Goal: Use online tool/utility: Utilize a website feature to perform a specific function

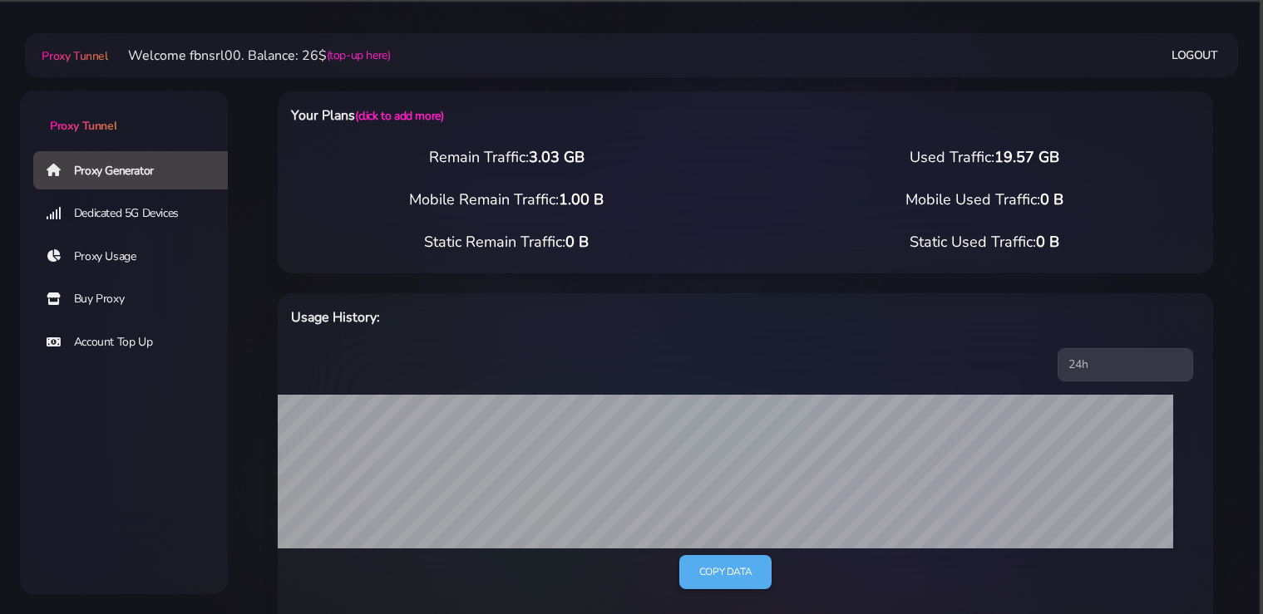
select select "static"
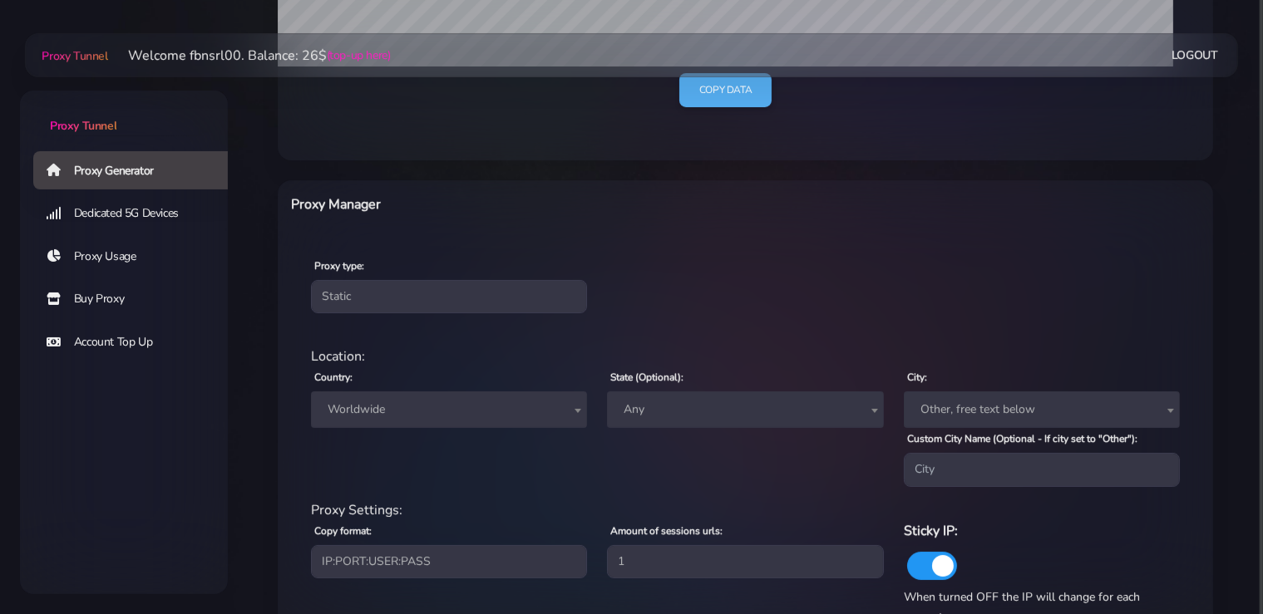
scroll to position [599, 0]
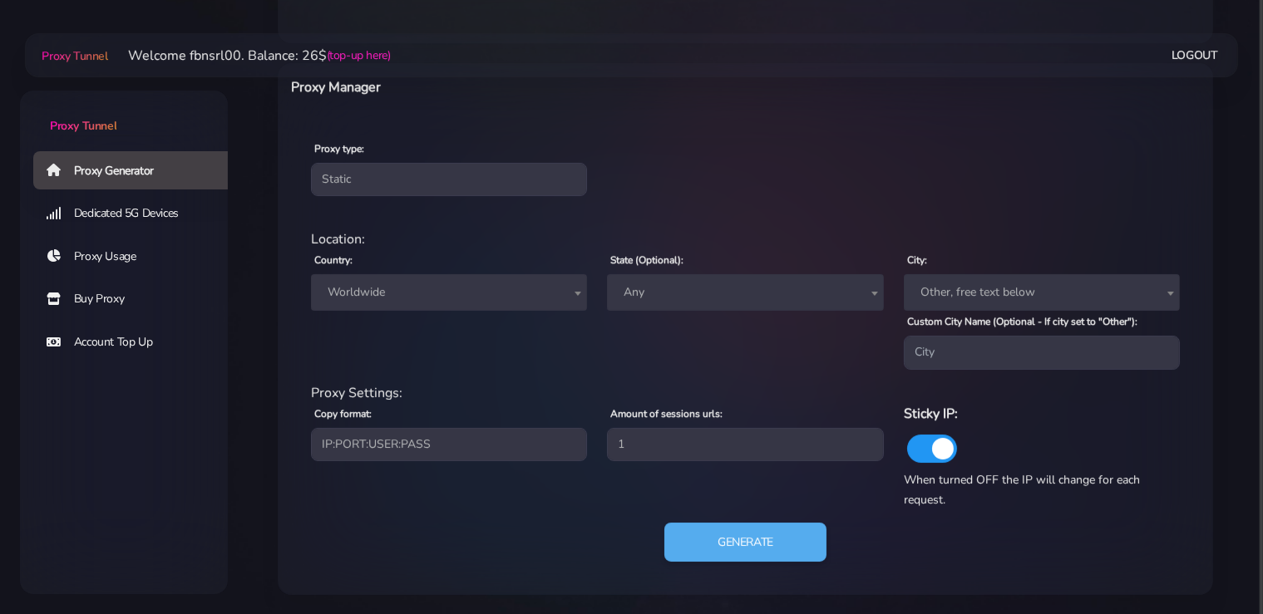
click at [401, 299] on span "Worldwide" at bounding box center [449, 292] width 256 height 23
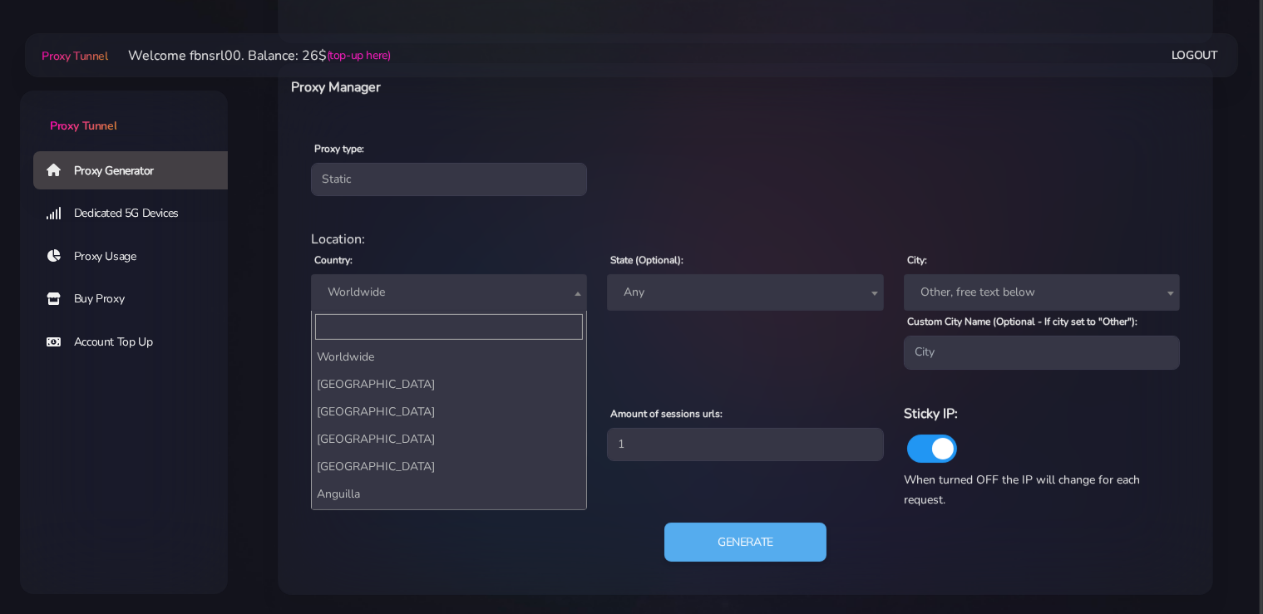
scroll to position [3008, 0]
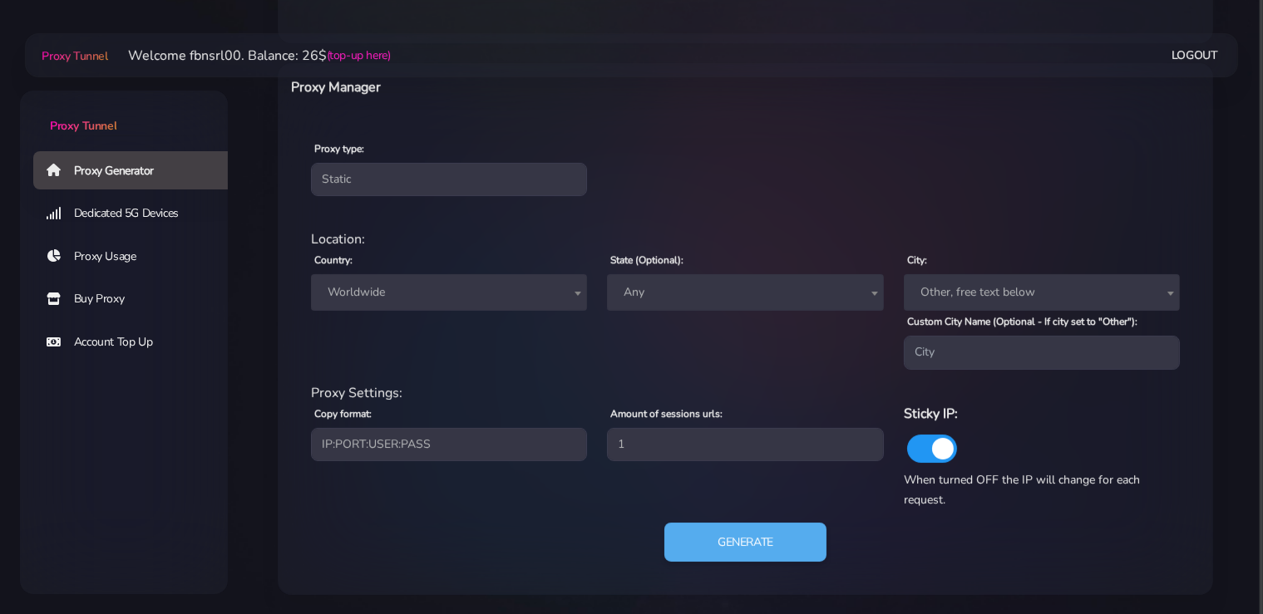
click at [396, 288] on span "Worldwide" at bounding box center [449, 292] width 256 height 23
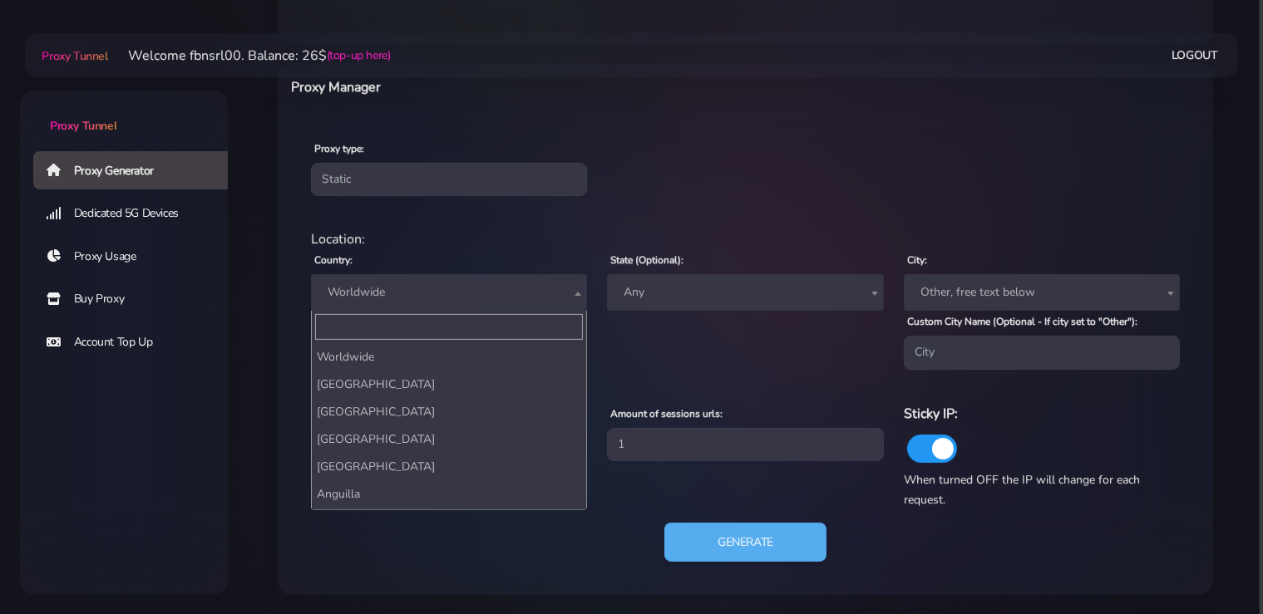
scroll to position [3035, 0]
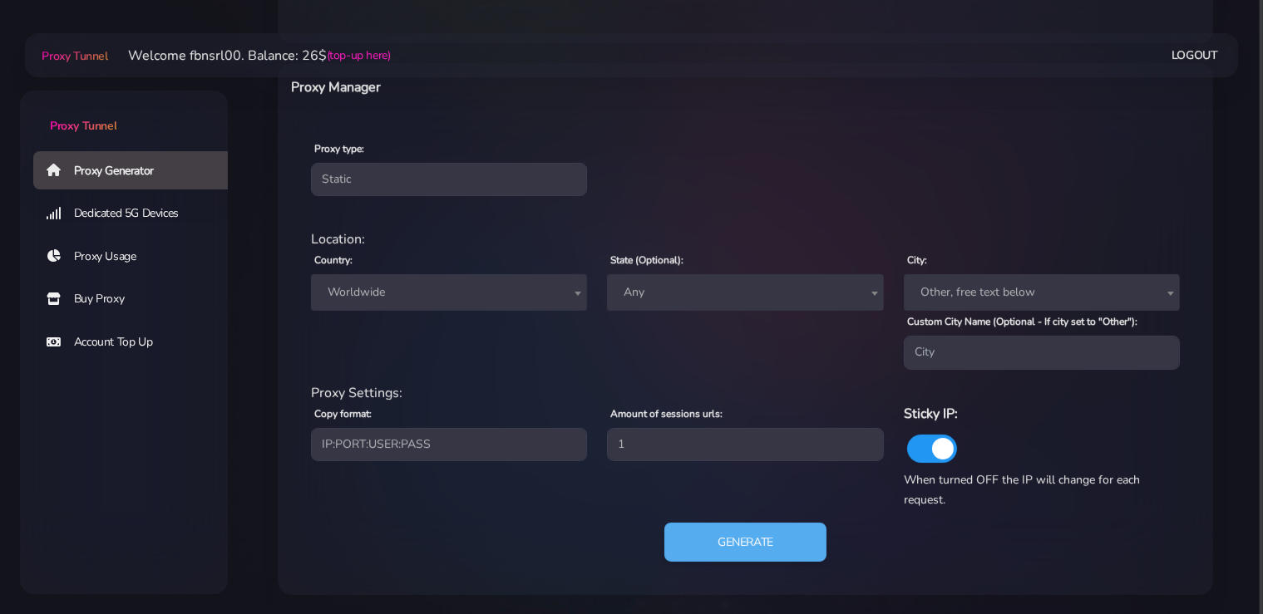
click at [383, 309] on span "Worldwide" at bounding box center [449, 292] width 276 height 37
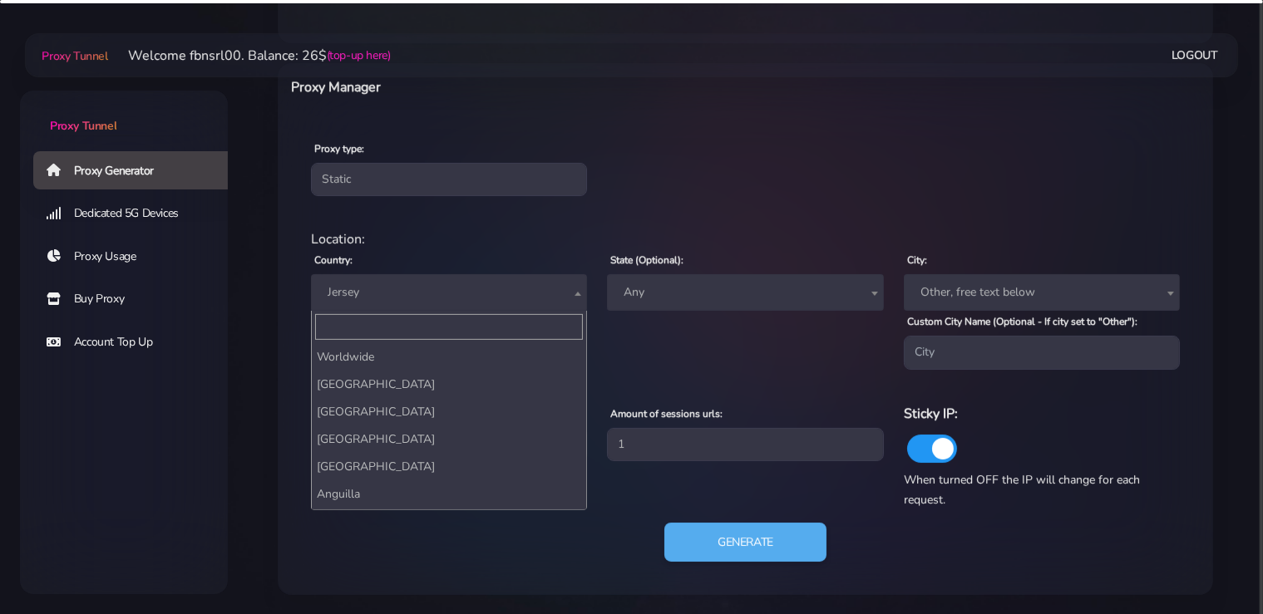
click at [408, 278] on span "Jersey" at bounding box center [449, 292] width 276 height 37
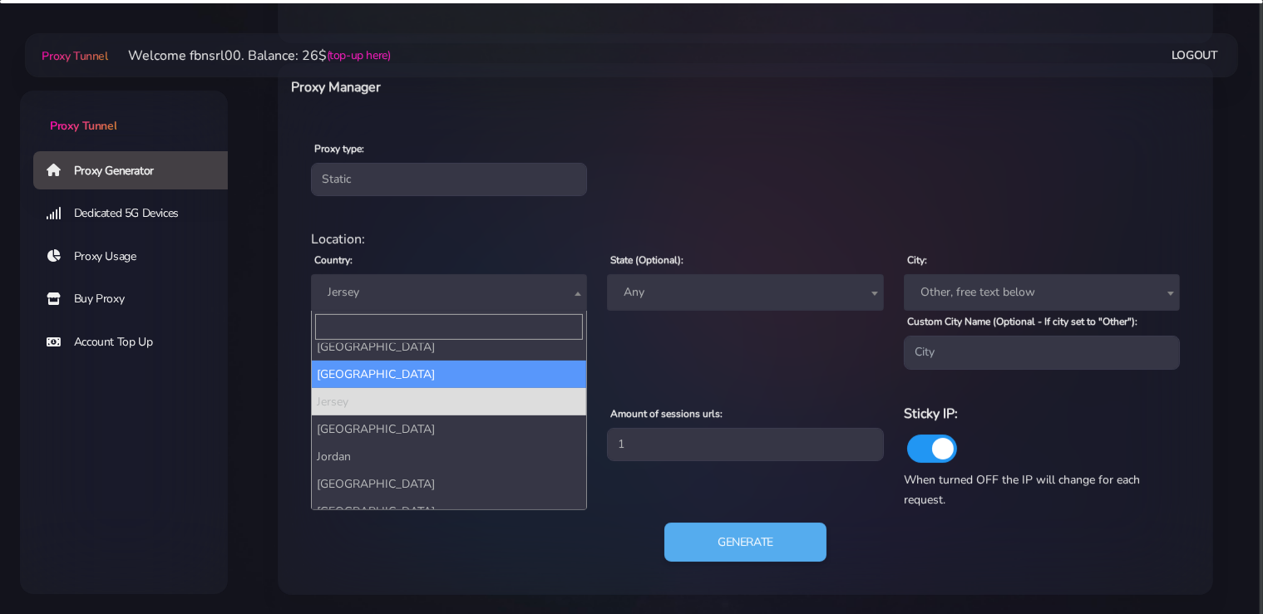
select select "IT"
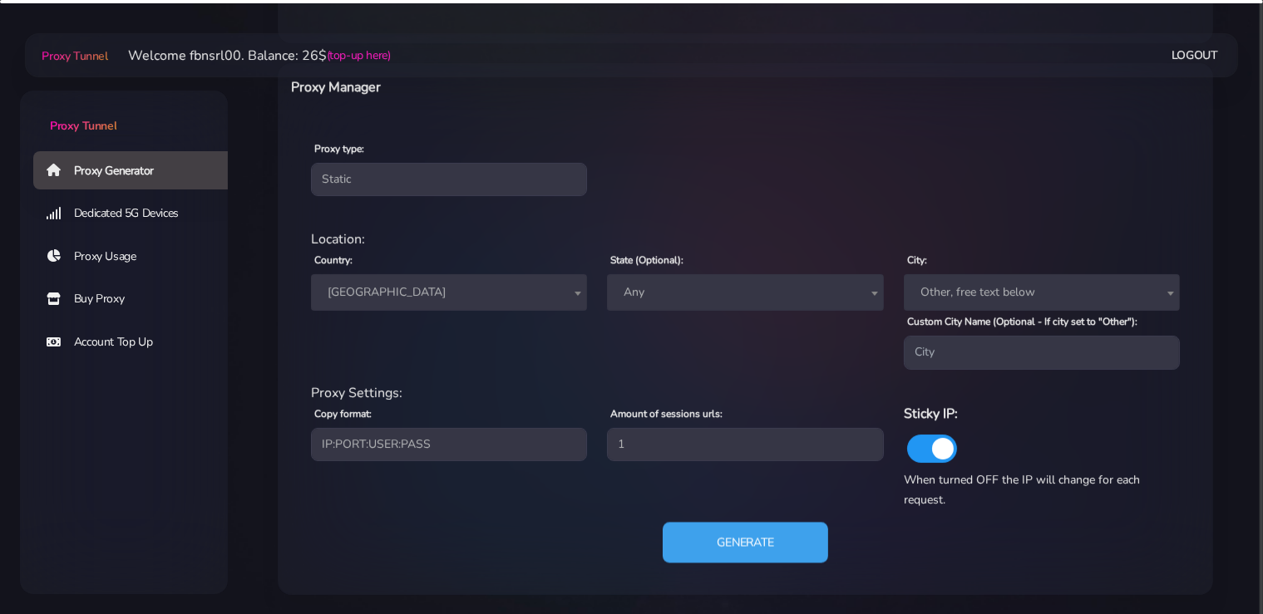
click at [753, 545] on button "Generate" at bounding box center [745, 542] width 165 height 41
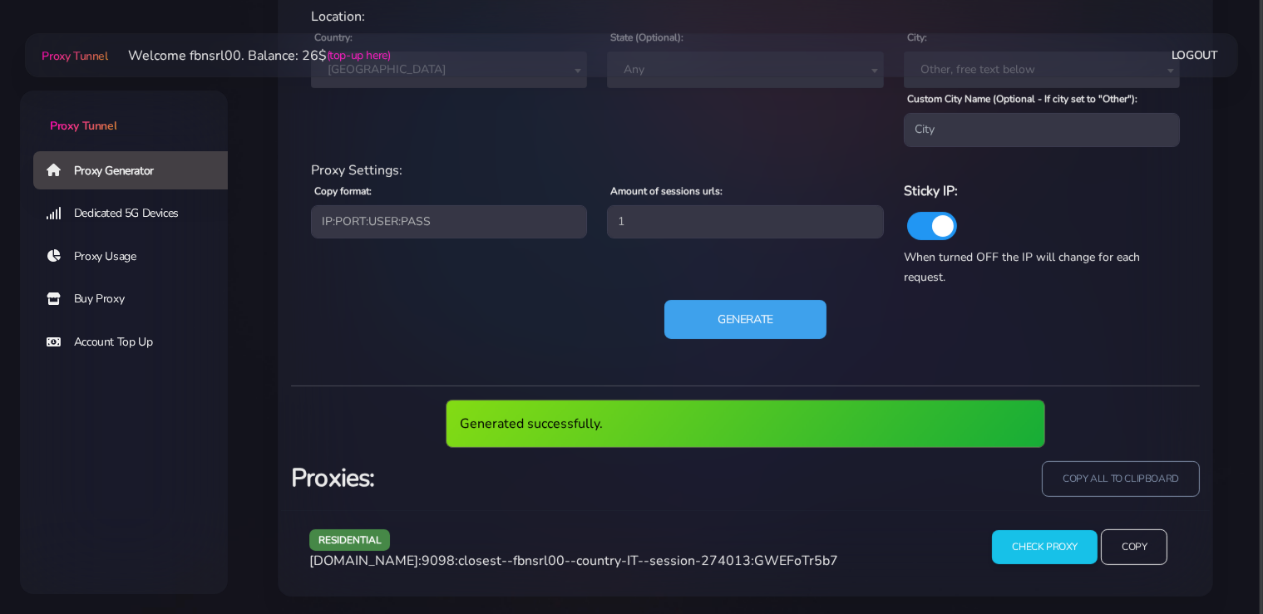
scroll to position [762, 0]
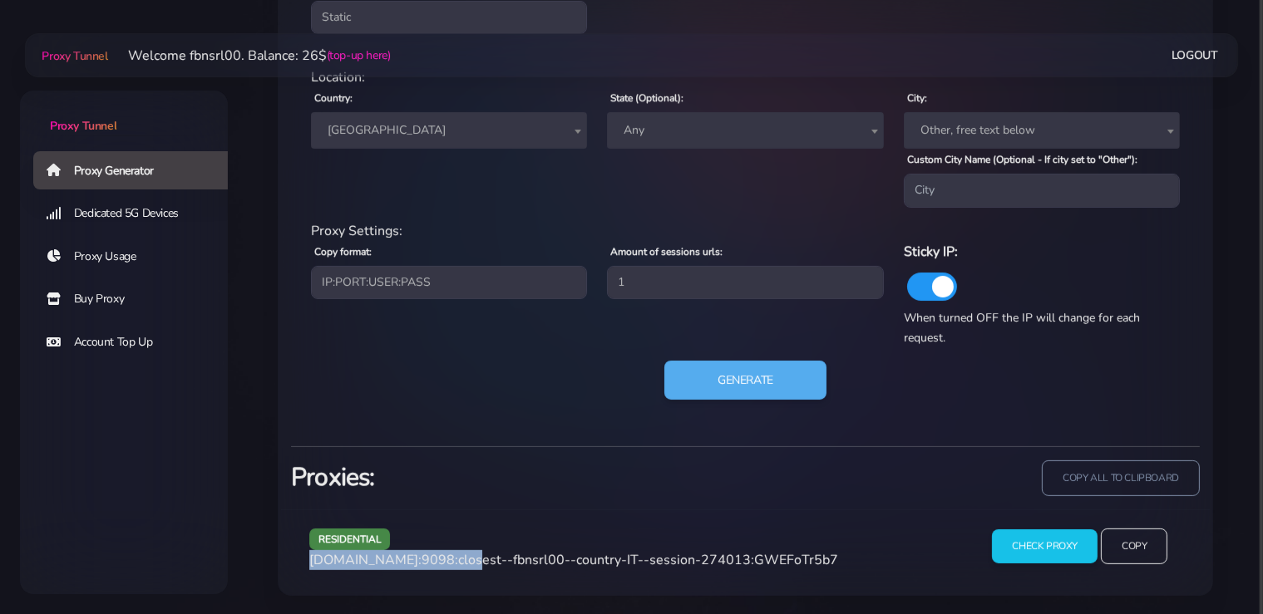
drag, startPoint x: 456, startPoint y: 559, endPoint x: 310, endPoint y: 556, distance: 145.5
click at [310, 556] on span "[DOMAIN_NAME]:9098:closest--fbnsrl00--country-IT--session-274013:GWEFoTr5b7" at bounding box center [573, 560] width 529 height 18
copy span "[DOMAIN_NAME]:9098"
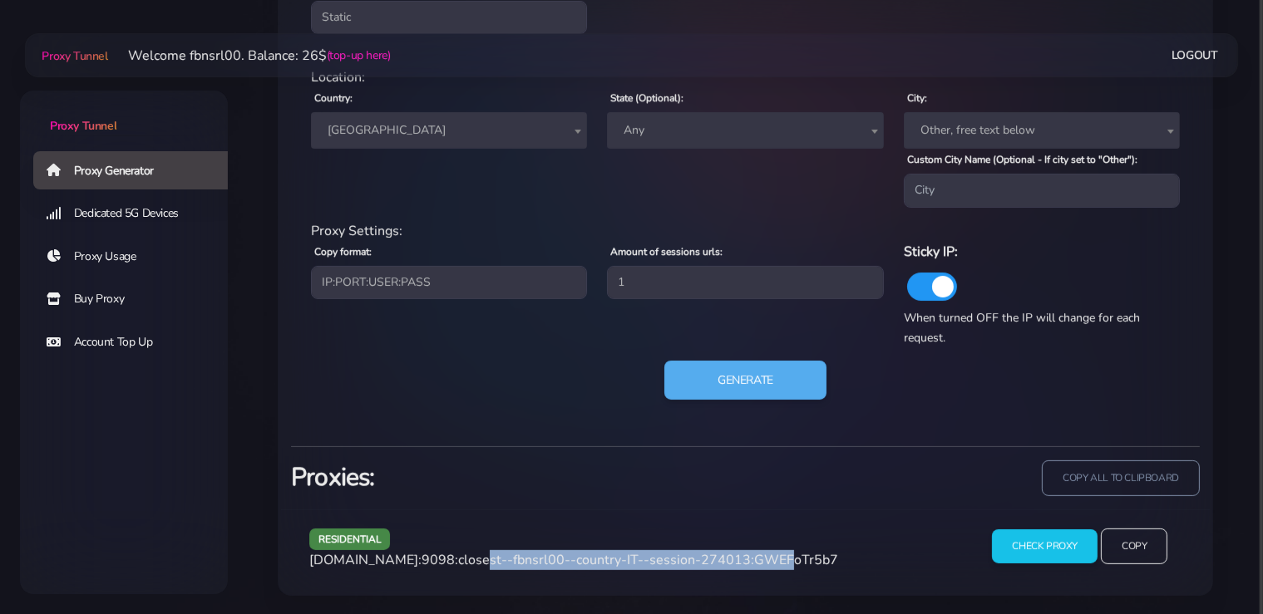
drag, startPoint x: 743, startPoint y: 560, endPoint x: 461, endPoint y: 561, distance: 282.7
click at [461, 561] on span "[DOMAIN_NAME]:9098:closest--fbnsrl00--country-IT--session-274013:GWEFoTr5b7" at bounding box center [573, 560] width 529 height 18
copy span "closest--fbnsrl00--country-IT--session-274013"
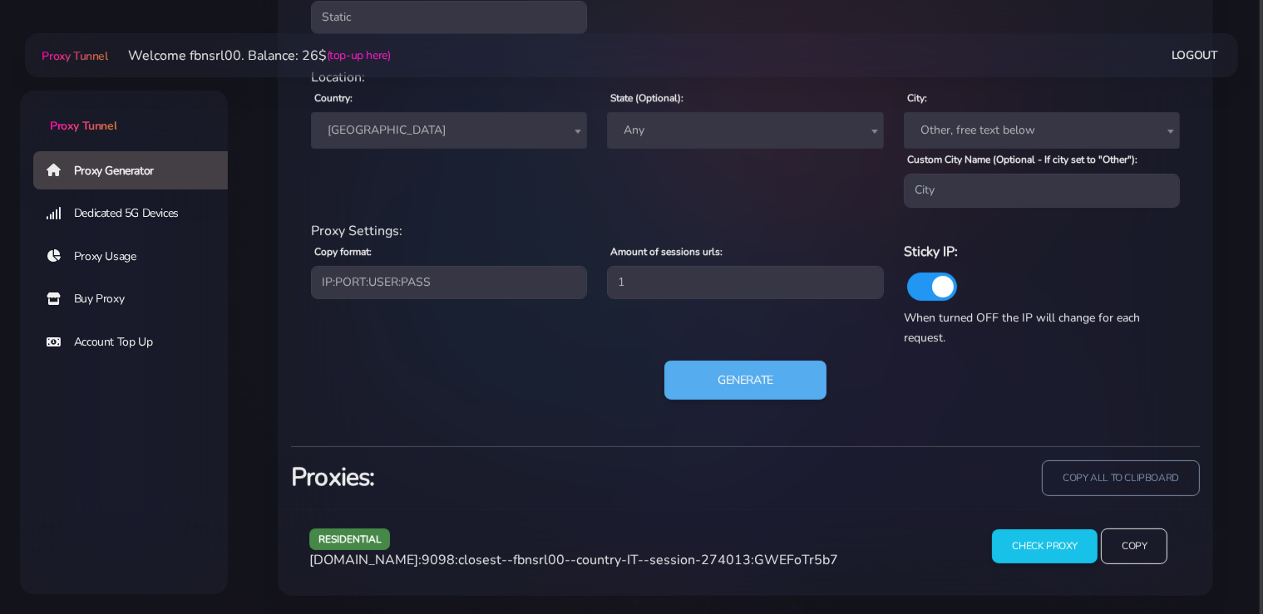
click at [791, 557] on span "[DOMAIN_NAME]:9098:closest--fbnsrl00--country-IT--session-274013:GWEFoTr5b7" at bounding box center [573, 560] width 529 height 18
copy span "GWEFoTr5b7"
click at [710, 375] on button "Generate" at bounding box center [745, 380] width 165 height 41
drag, startPoint x: 456, startPoint y: 560, endPoint x: 308, endPoint y: 555, distance: 148.0
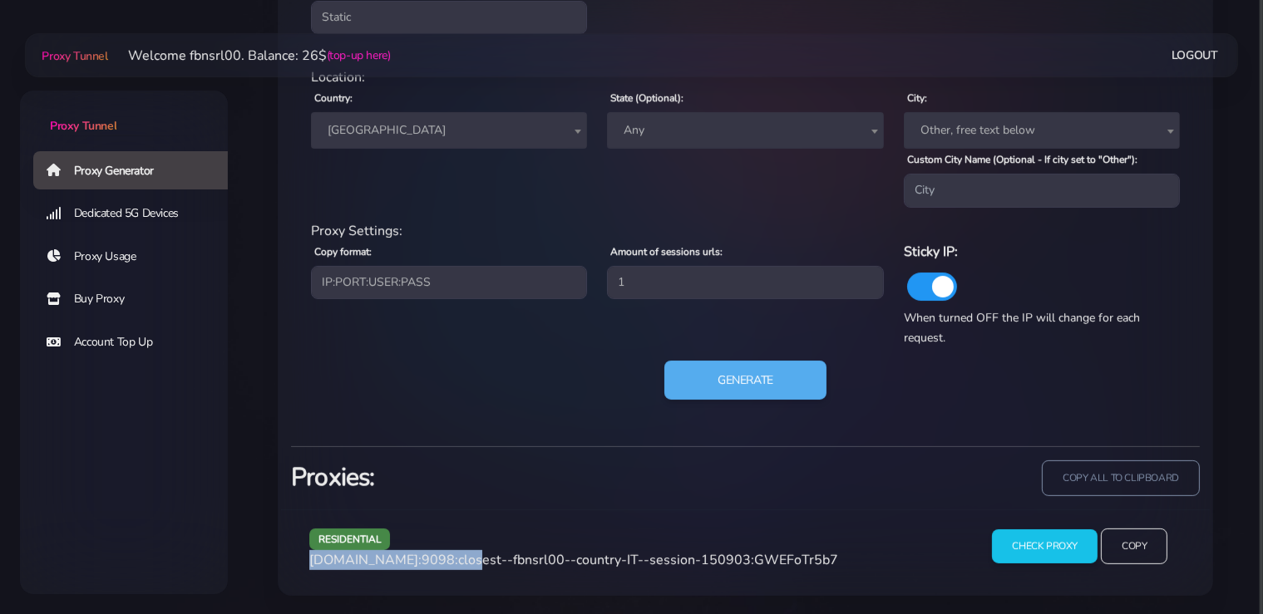
click at [308, 555] on div "residential [DOMAIN_NAME]:9098:closest--fbnsrl00--country-IT--session-150903:GW…" at bounding box center [633, 553] width 669 height 49
copy span "[DOMAIN_NAME]:9098"
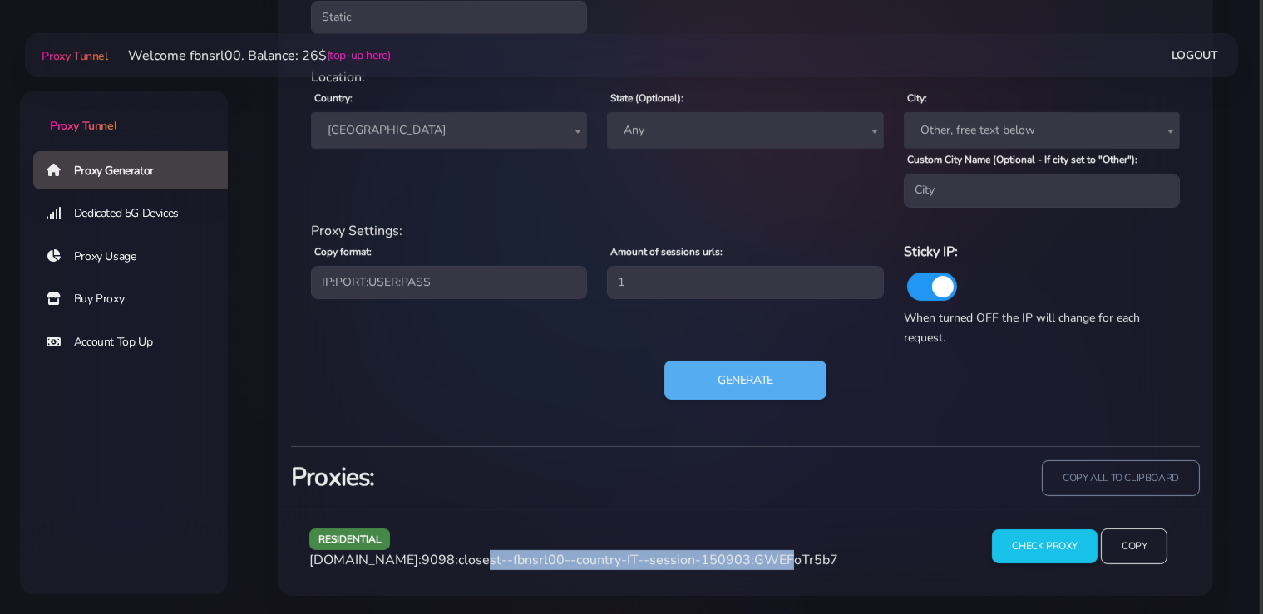
drag, startPoint x: 742, startPoint y: 561, endPoint x: 461, endPoint y: 558, distance: 281.8
click at [461, 558] on span "[DOMAIN_NAME]:9098:closest--fbnsrl00--country-IT--session-150903:GWEFoTr5b7" at bounding box center [573, 560] width 529 height 18
copy span "closest--fbnsrl00--country-IT--session-150903"
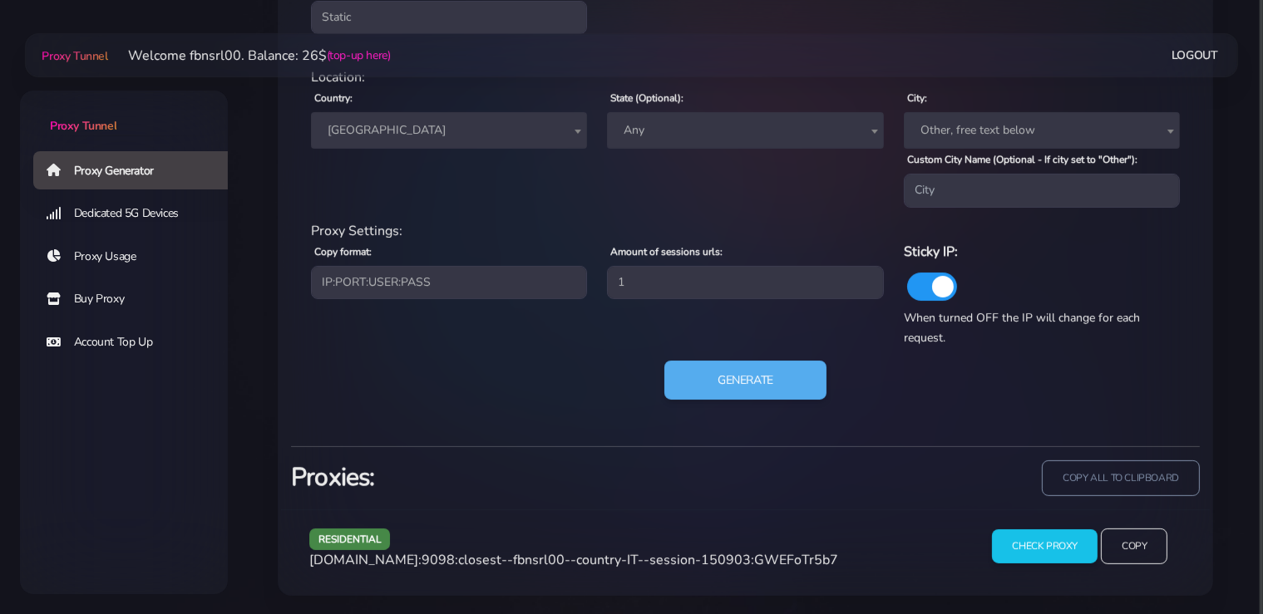
click at [776, 556] on span "[DOMAIN_NAME]:9098:closest--fbnsrl00--country-IT--session-150903:GWEFoTr5b7" at bounding box center [573, 560] width 529 height 18
copy span "GWEFoTr5b7"
